Goal: Use online tool/utility: Utilize a website feature to perform a specific function

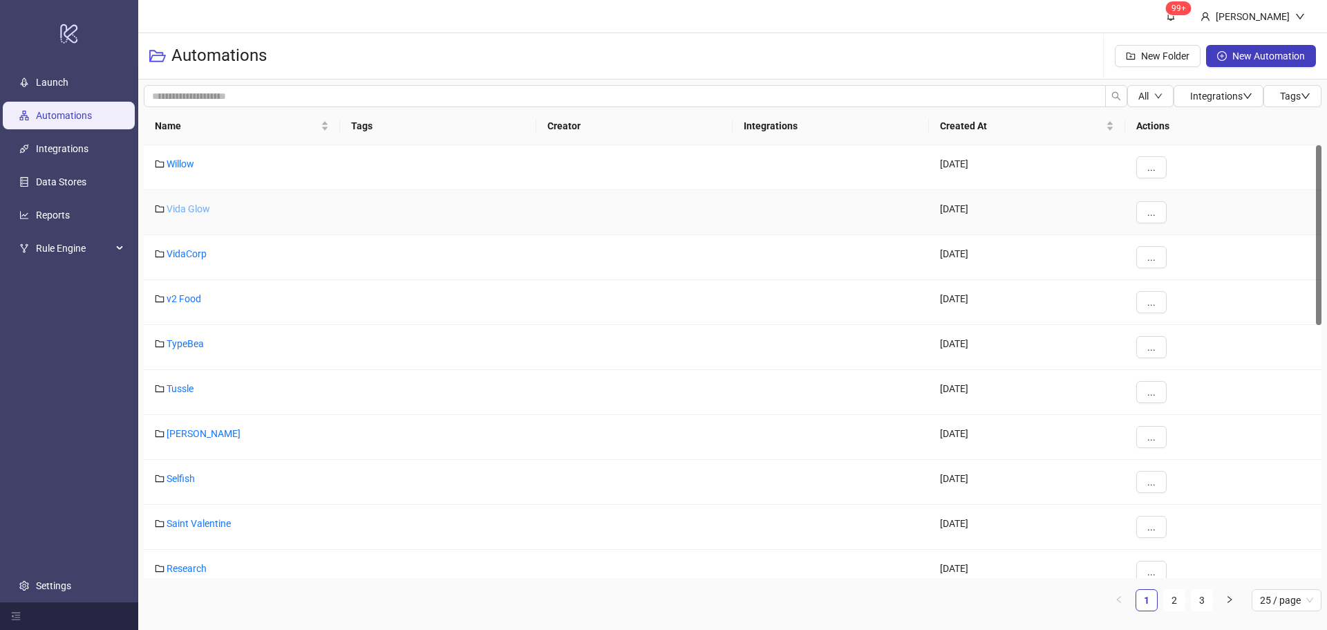
click at [191, 210] on link "Vida Glow" at bounding box center [189, 208] width 44 height 11
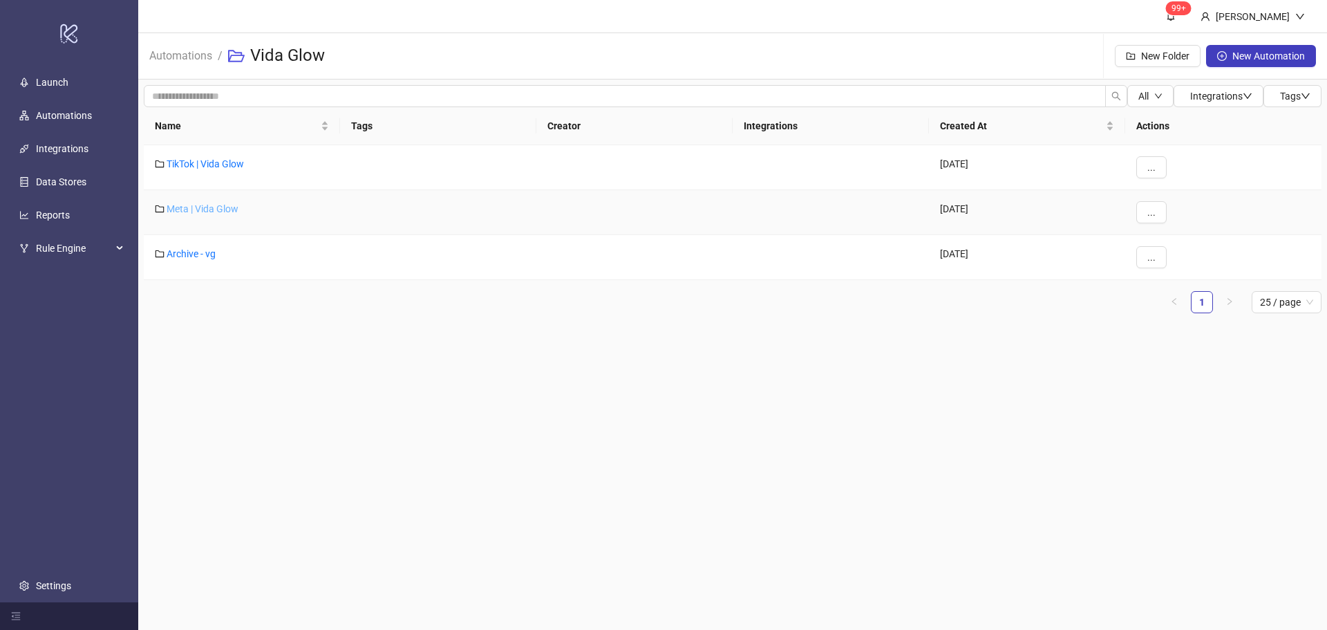
click at [193, 210] on link "Meta | Vida Glow" at bounding box center [203, 208] width 72 height 11
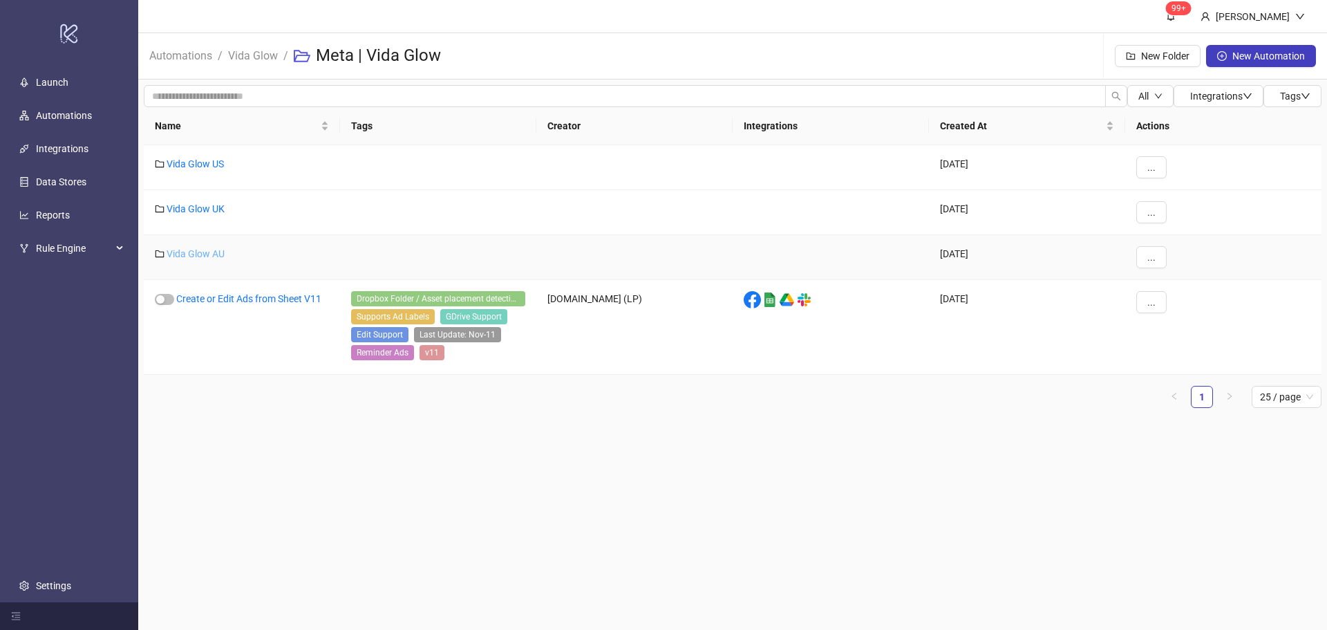
click at [214, 251] on link "Vida Glow AU" at bounding box center [196, 253] width 58 height 11
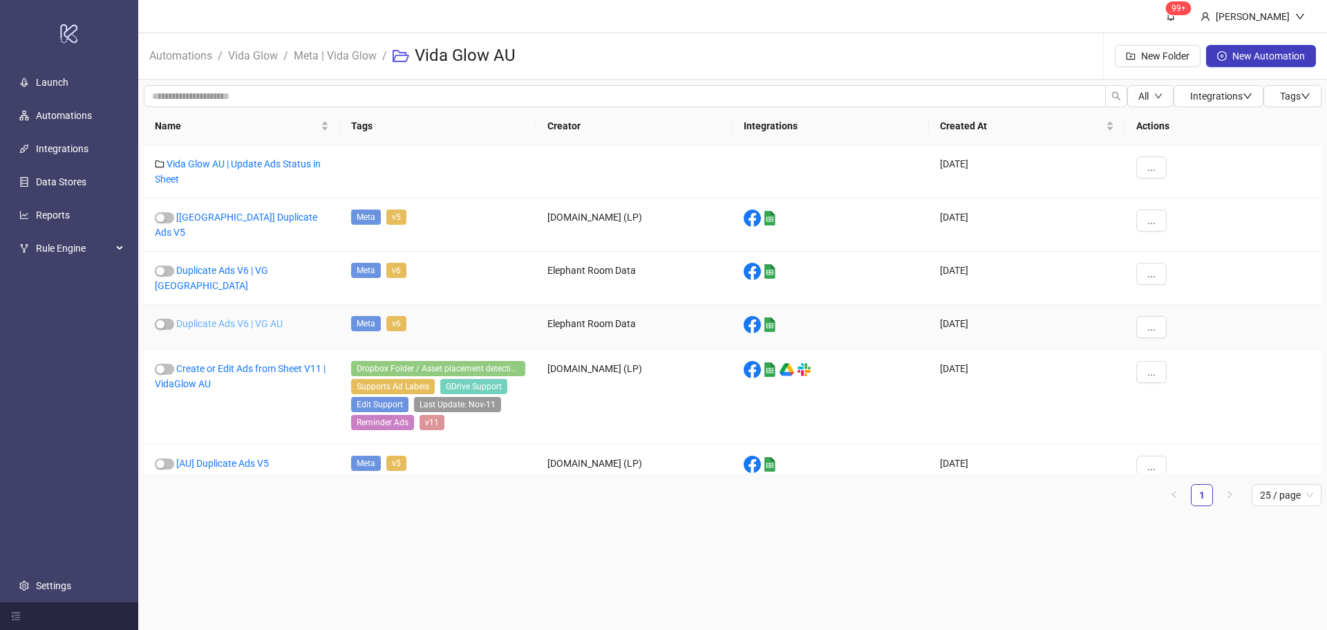
click at [258, 318] on link "Duplicate Ads V6 | VG AU" at bounding box center [229, 323] width 106 height 11
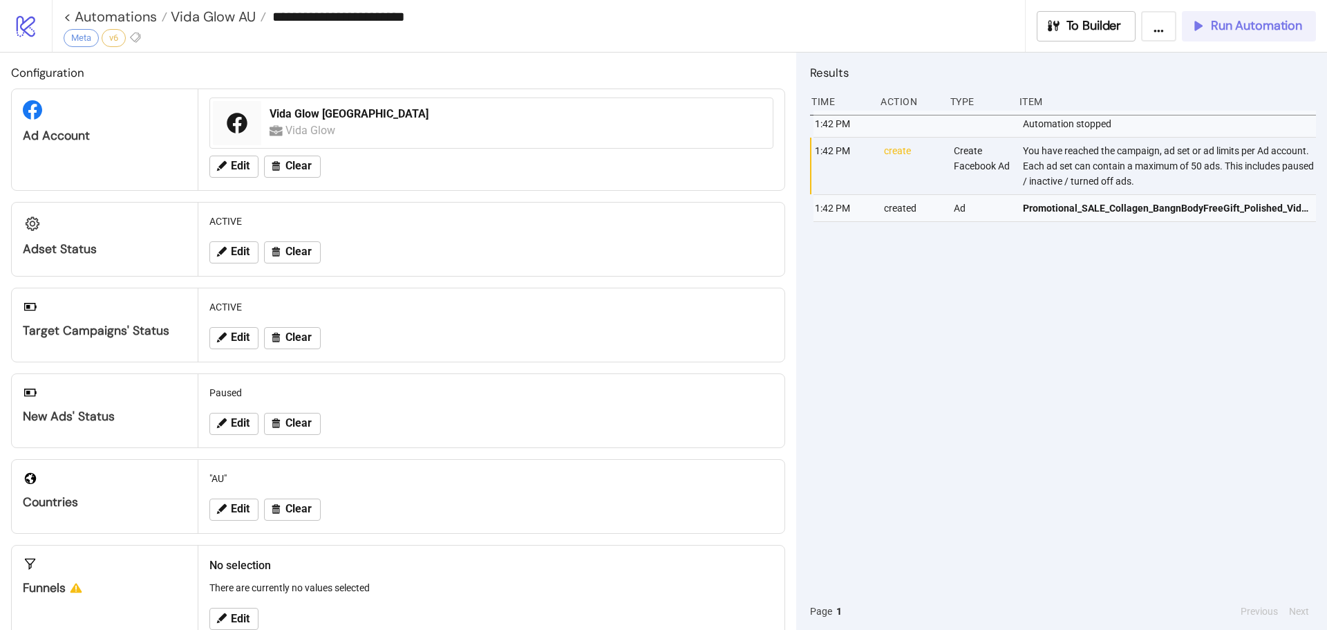
click at [1276, 22] on span "Run Automation" at bounding box center [1256, 26] width 91 height 16
